Goal: Book appointment/travel/reservation

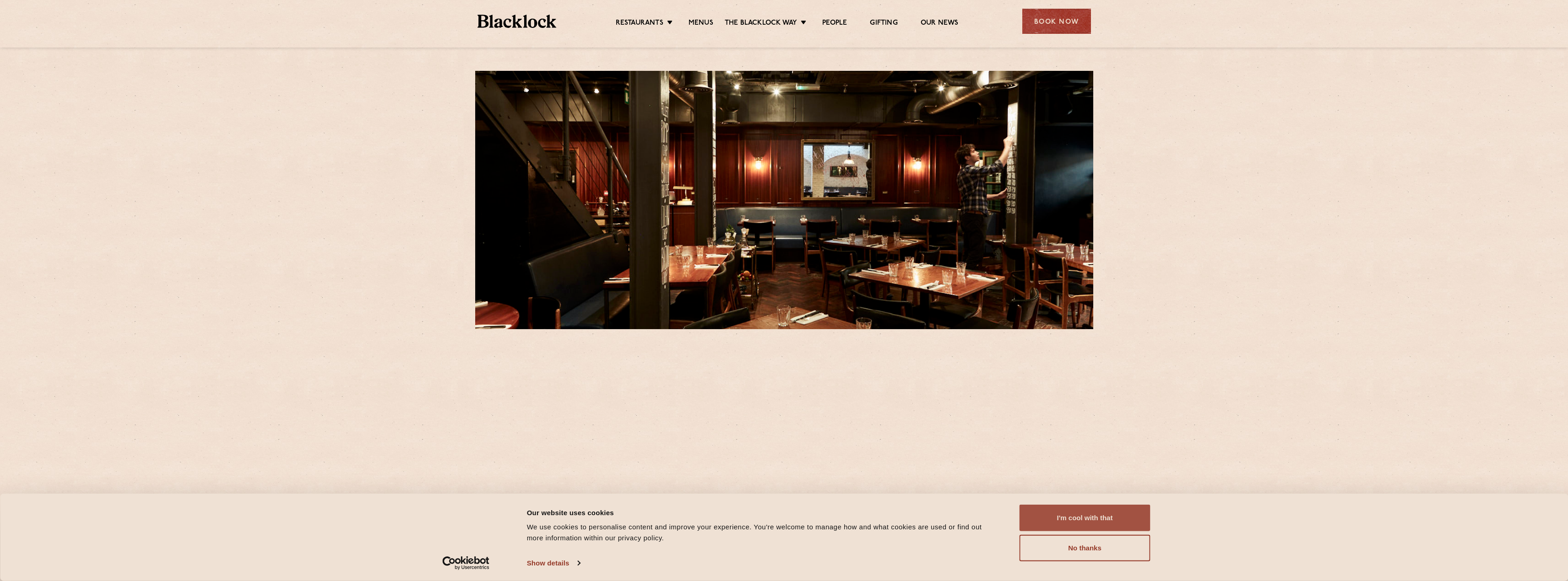
click at [1091, 511] on button "I'm cool with that" at bounding box center [1085, 518] width 131 height 26
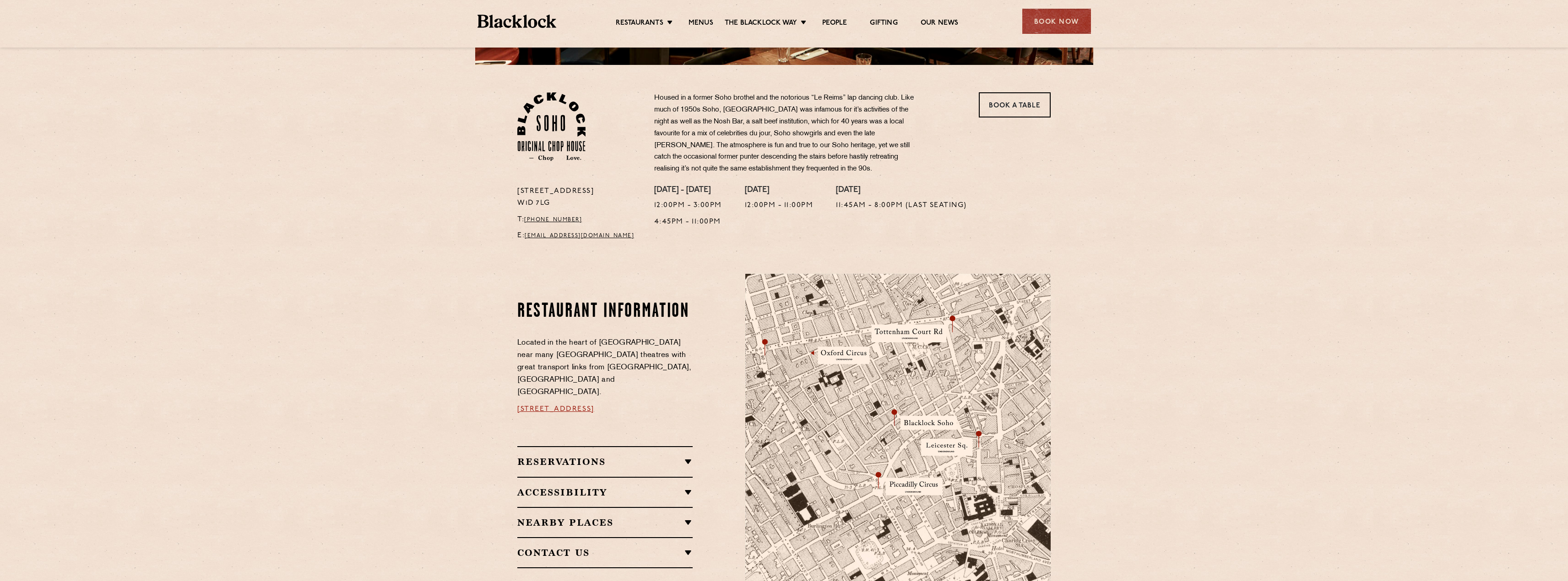
scroll to position [229, 0]
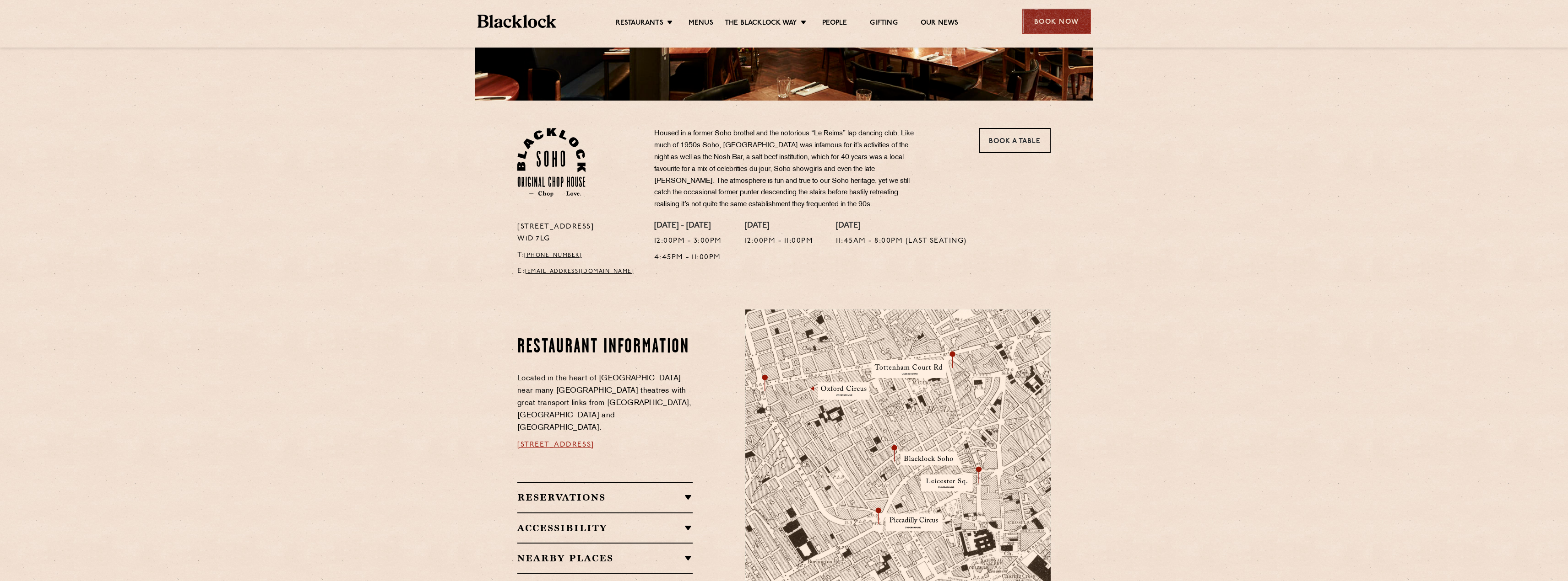
click at [1057, 24] on div "Book Now" at bounding box center [1056, 21] width 69 height 25
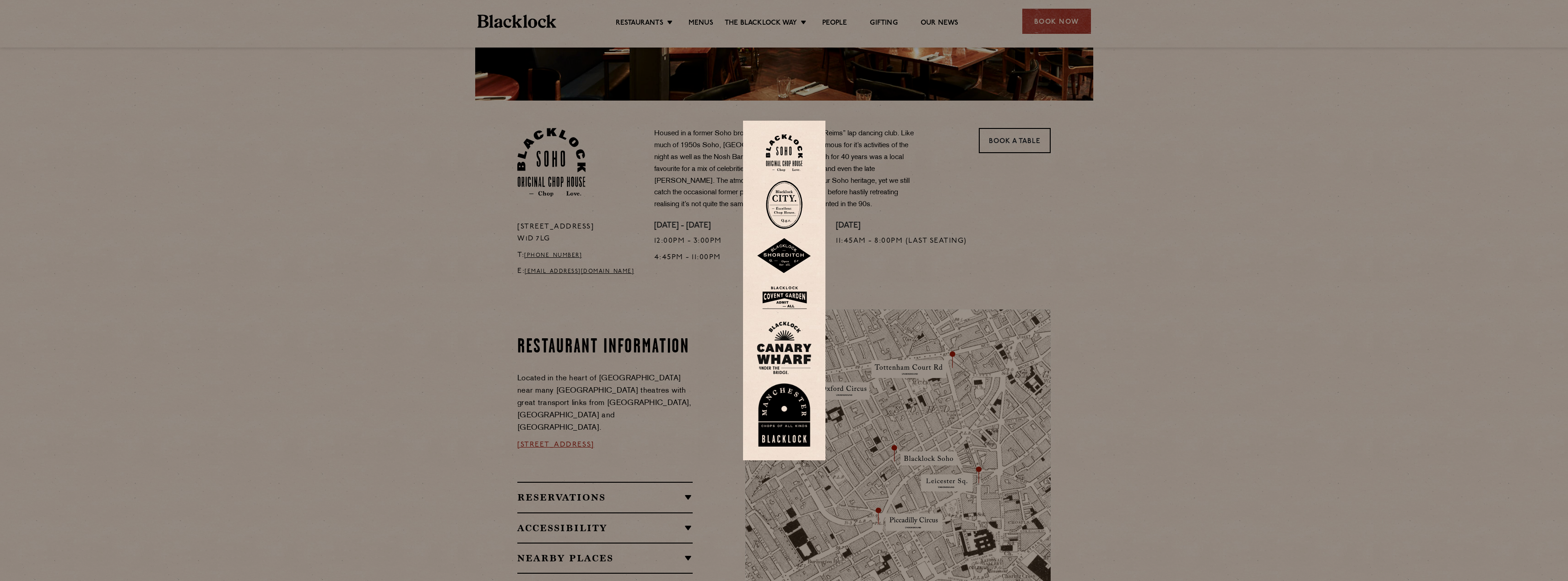
click at [950, 263] on div at bounding box center [784, 290] width 1568 height 581
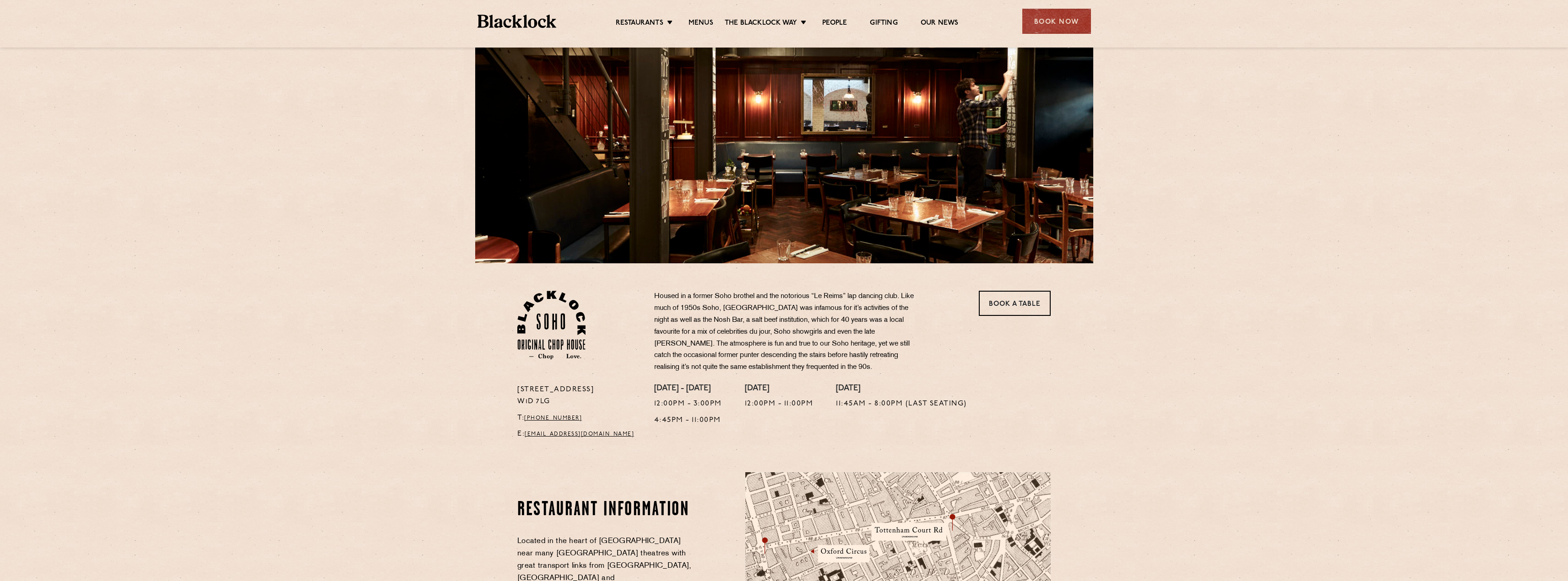
scroll to position [0, 0]
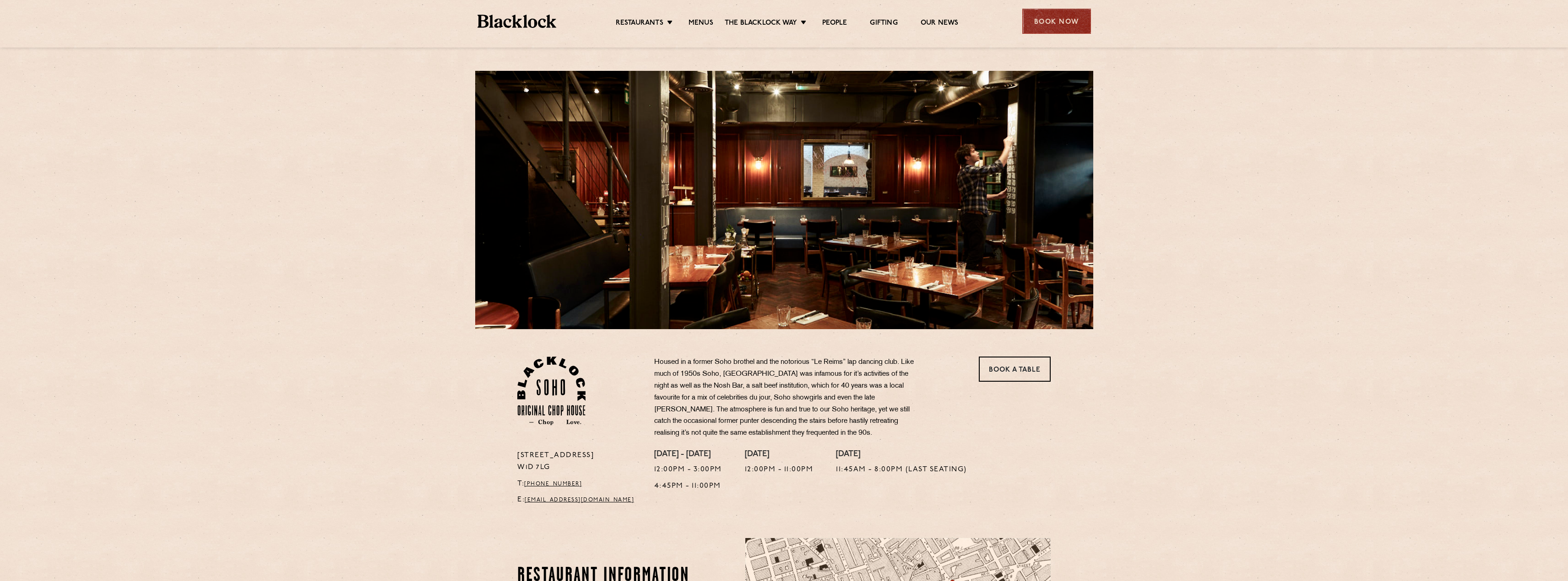
click at [1054, 26] on div "Book Now" at bounding box center [1056, 21] width 69 height 25
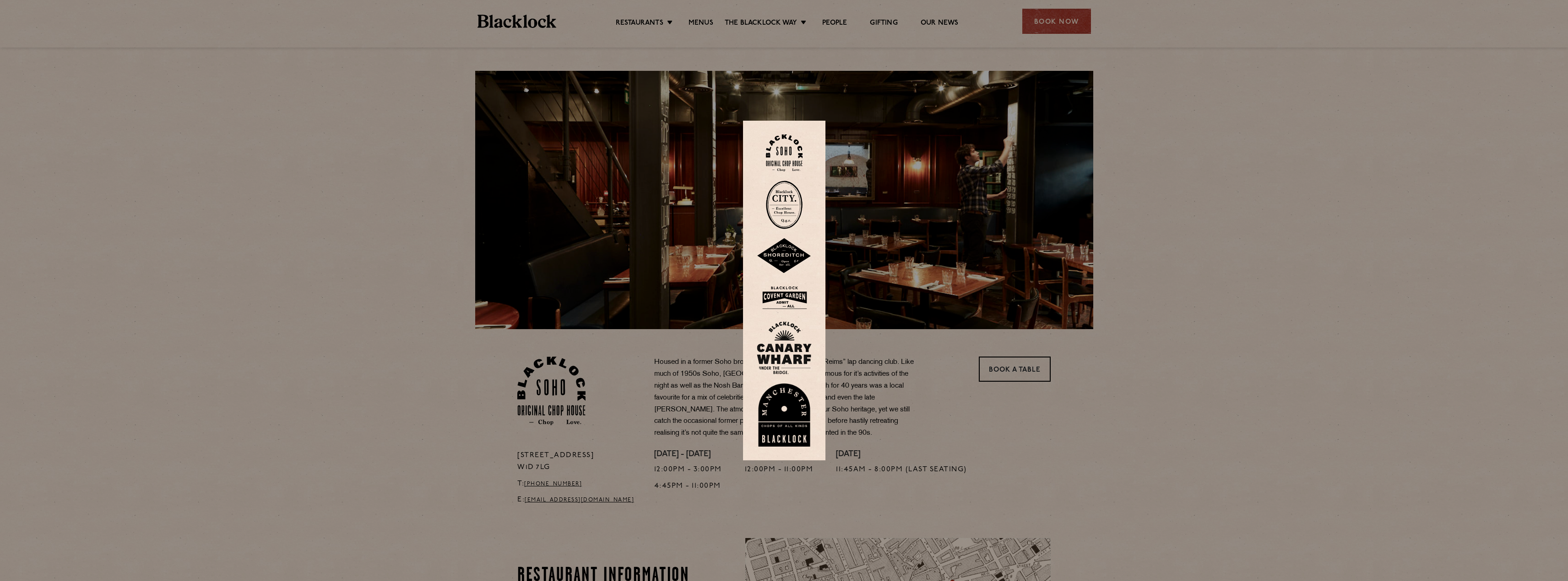
click at [793, 338] on img at bounding box center [783, 348] width 55 height 53
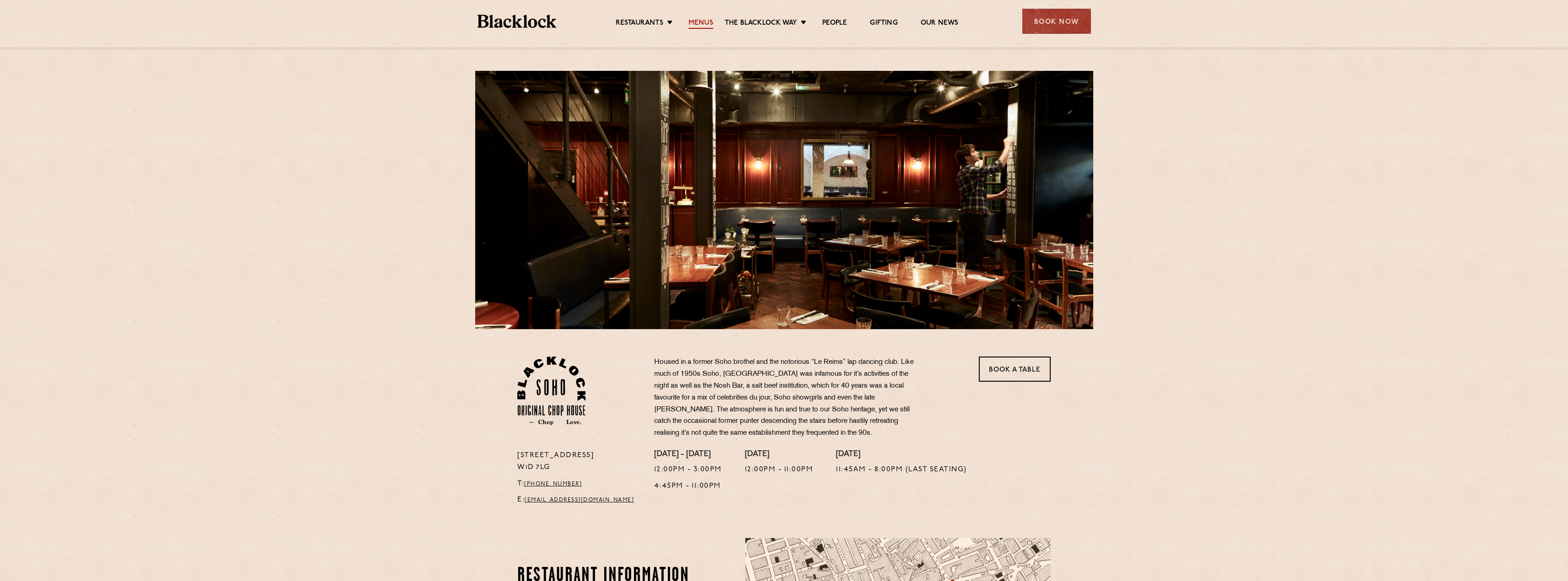
click at [710, 20] on link "Menus" at bounding box center [701, 23] width 25 height 10
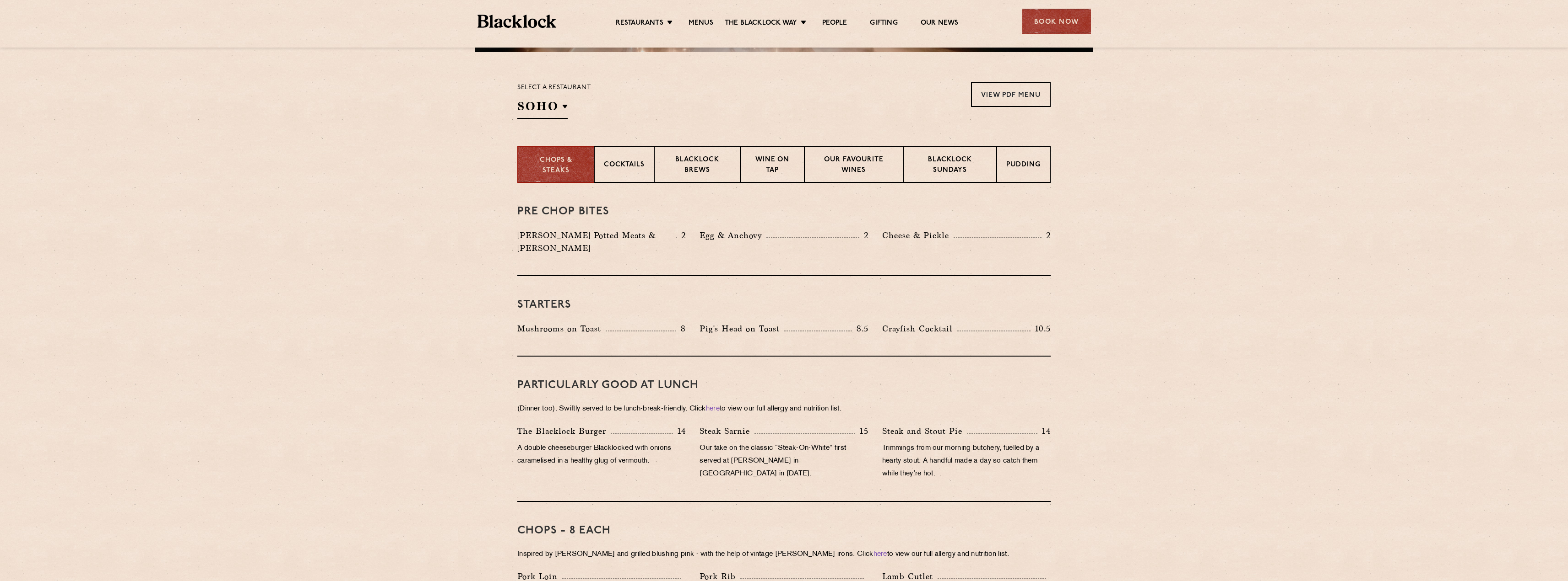
scroll to position [275, 0]
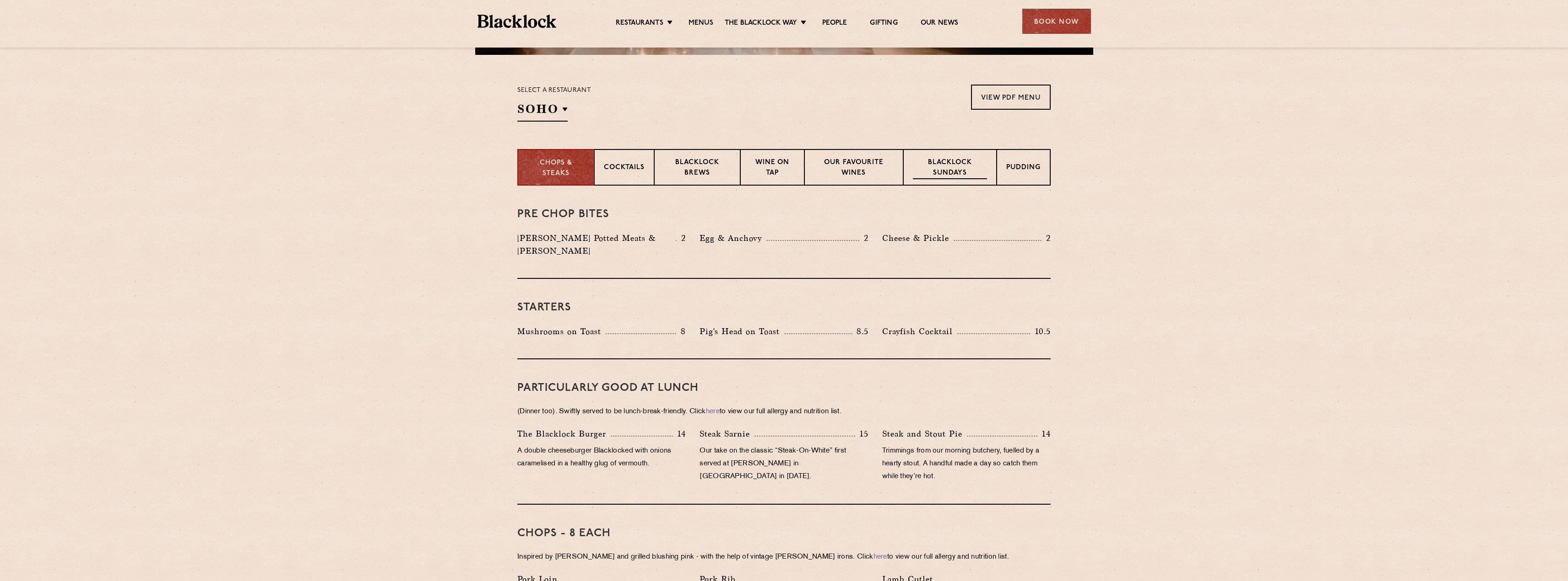
click at [964, 174] on p "Blacklock Sundays" at bounding box center [950, 169] width 74 height 22
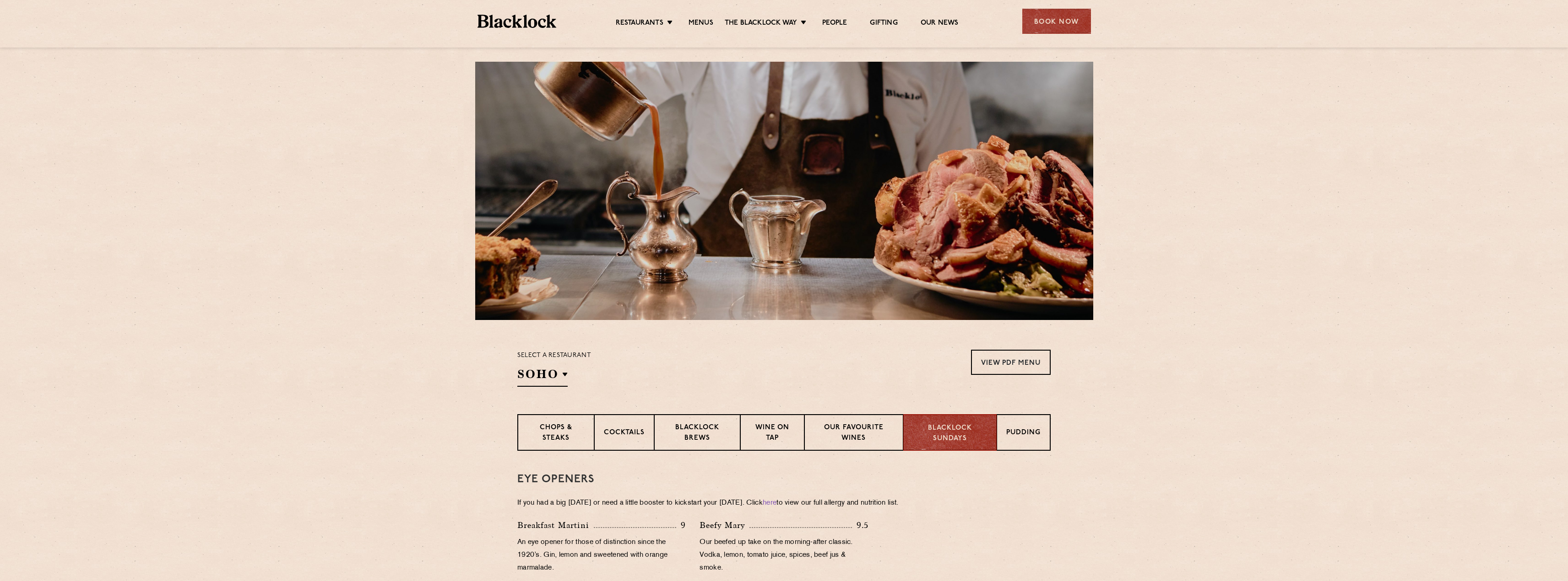
scroll to position [0, 0]
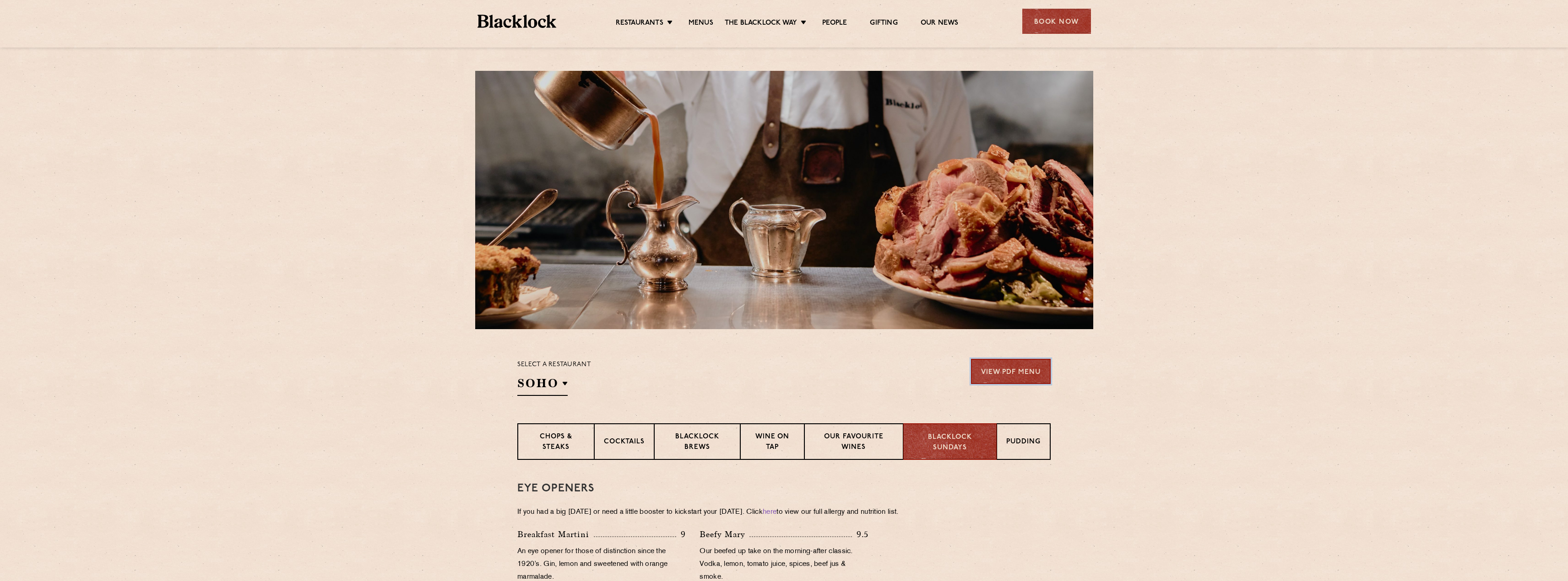
click at [989, 376] on link "View PDF Menu" at bounding box center [1010, 372] width 79 height 25
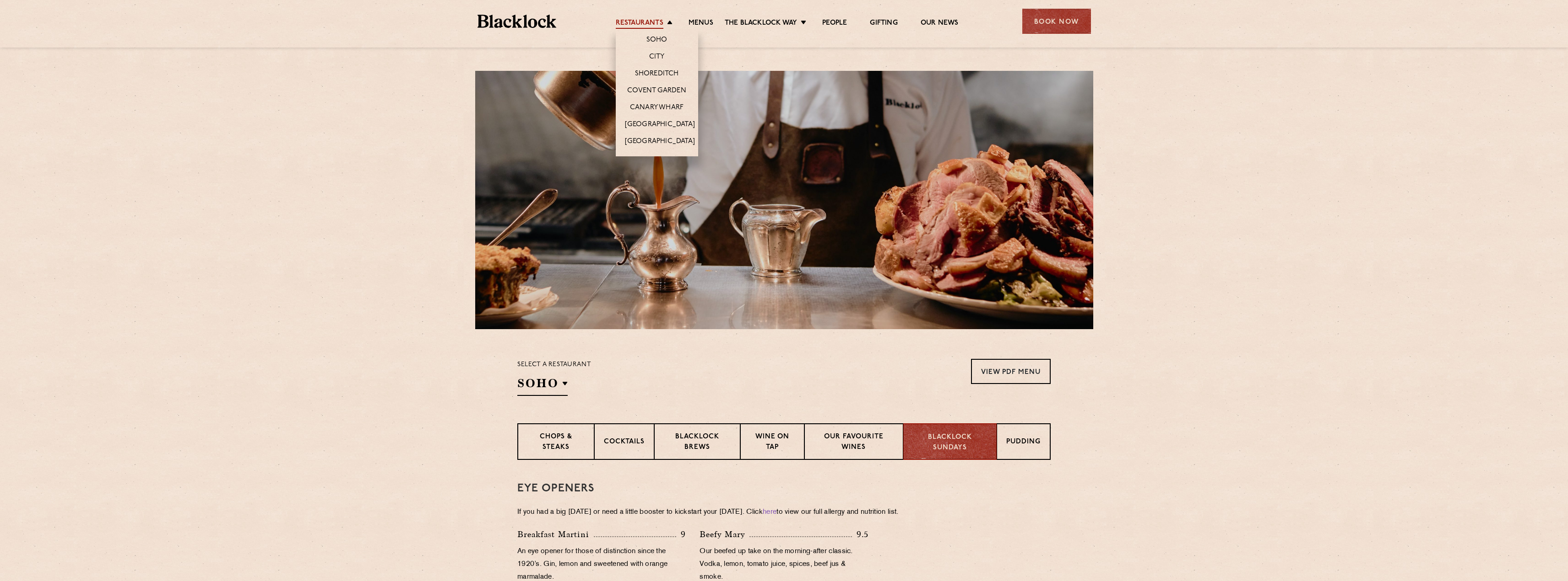
click at [635, 20] on link "Restaurants" at bounding box center [639, 23] width 48 height 10
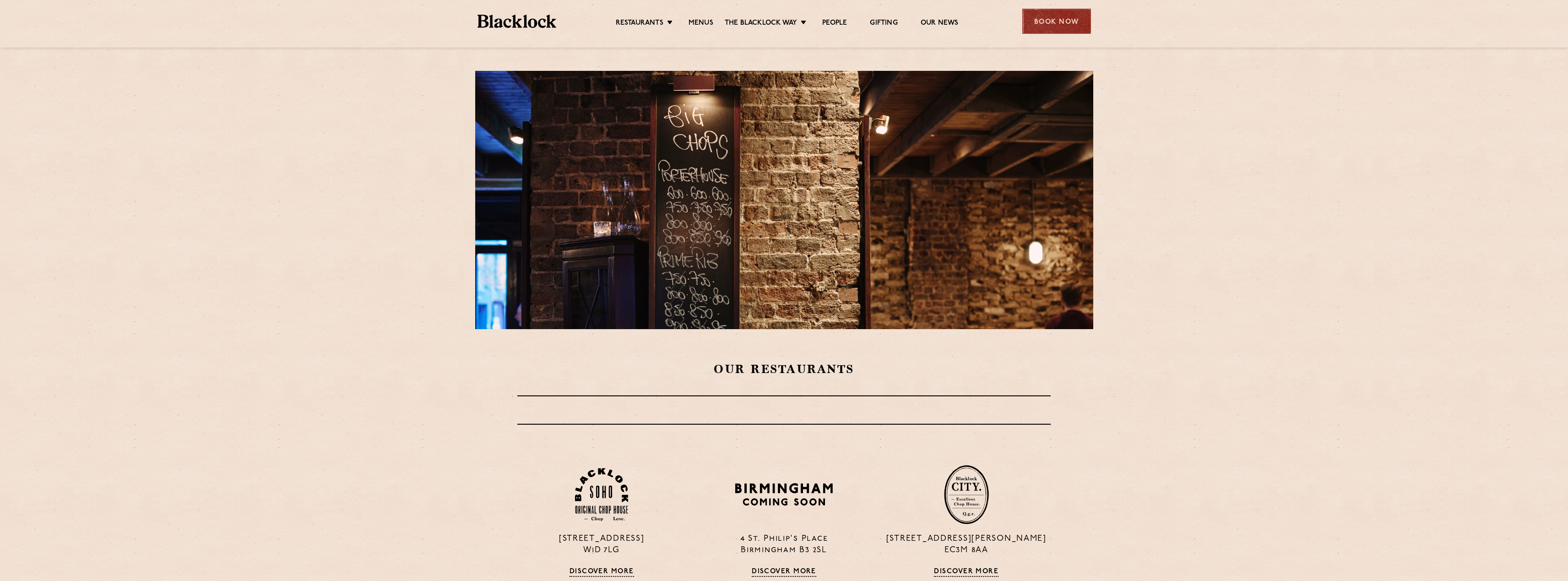
click at [1068, 24] on div "Book Now" at bounding box center [1056, 21] width 69 height 25
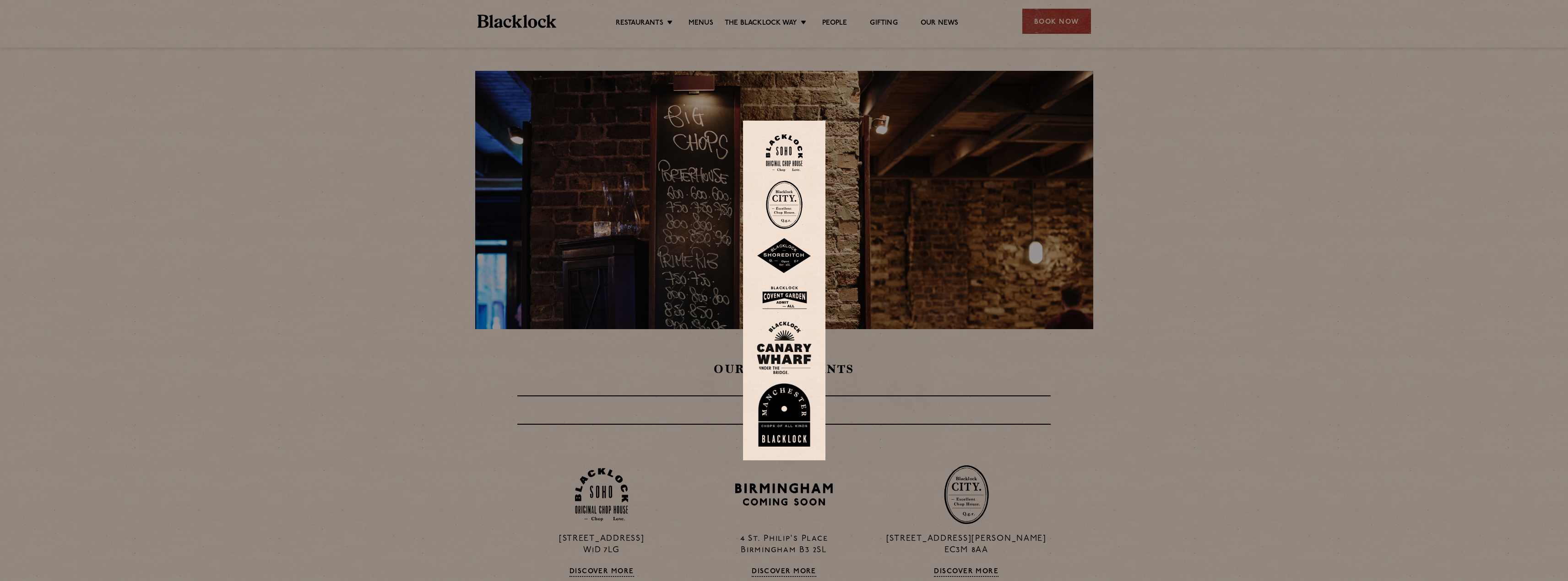
click at [780, 351] on img at bounding box center [783, 348] width 55 height 53
